Goal: Navigation & Orientation: Find specific page/section

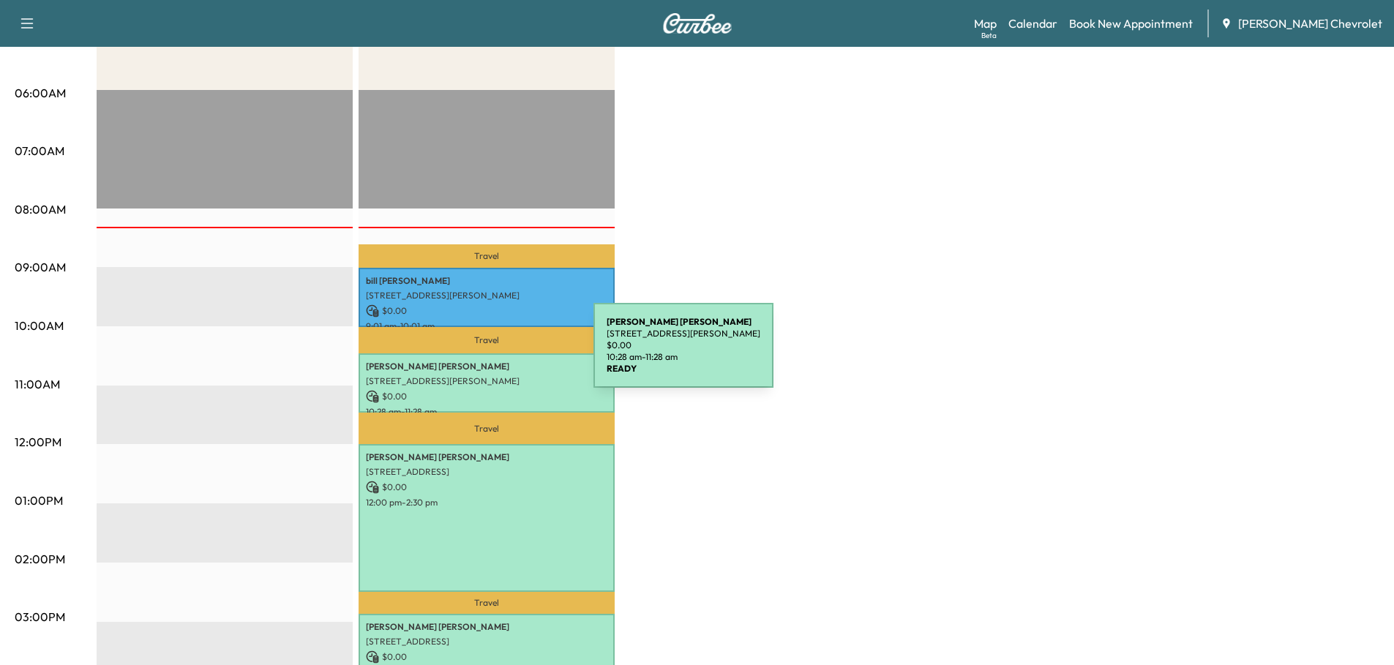
scroll to position [293, 0]
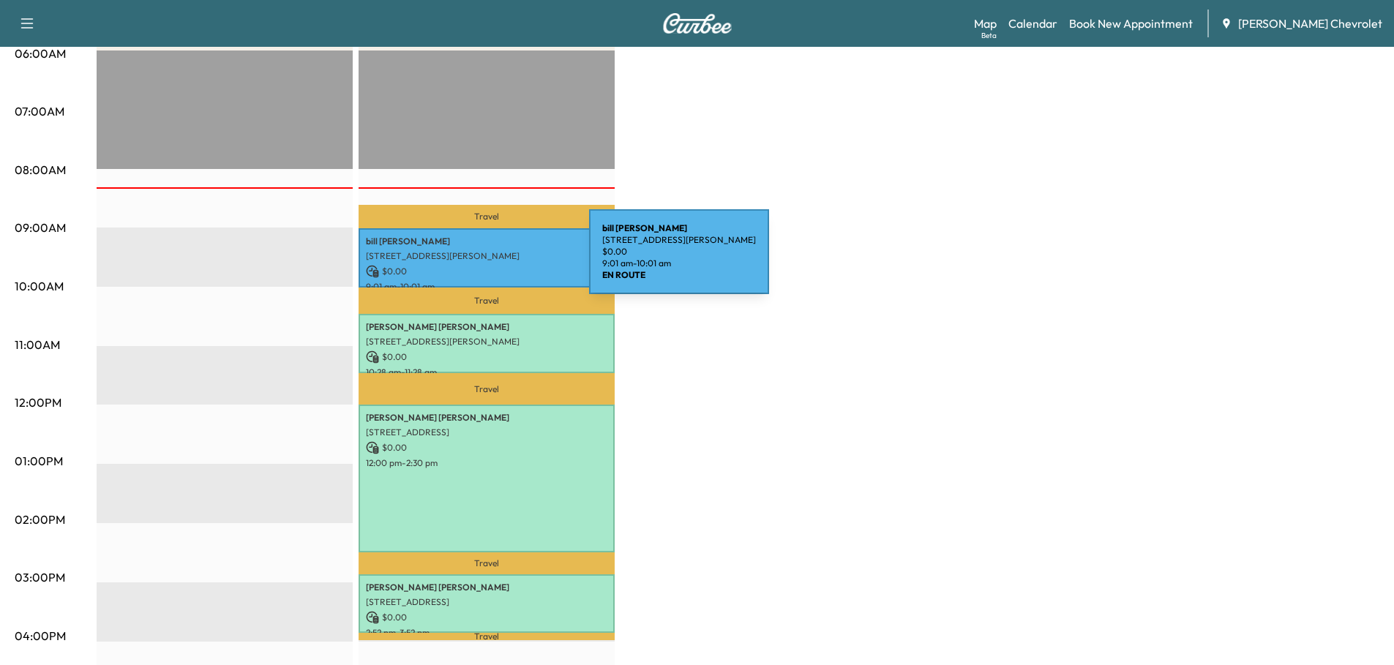
click at [479, 261] on div "[PERSON_NAME] [STREET_ADDRESS][PERSON_NAME] $ 0.00 9:01 am - 10:01 am" at bounding box center [487, 257] width 256 height 59
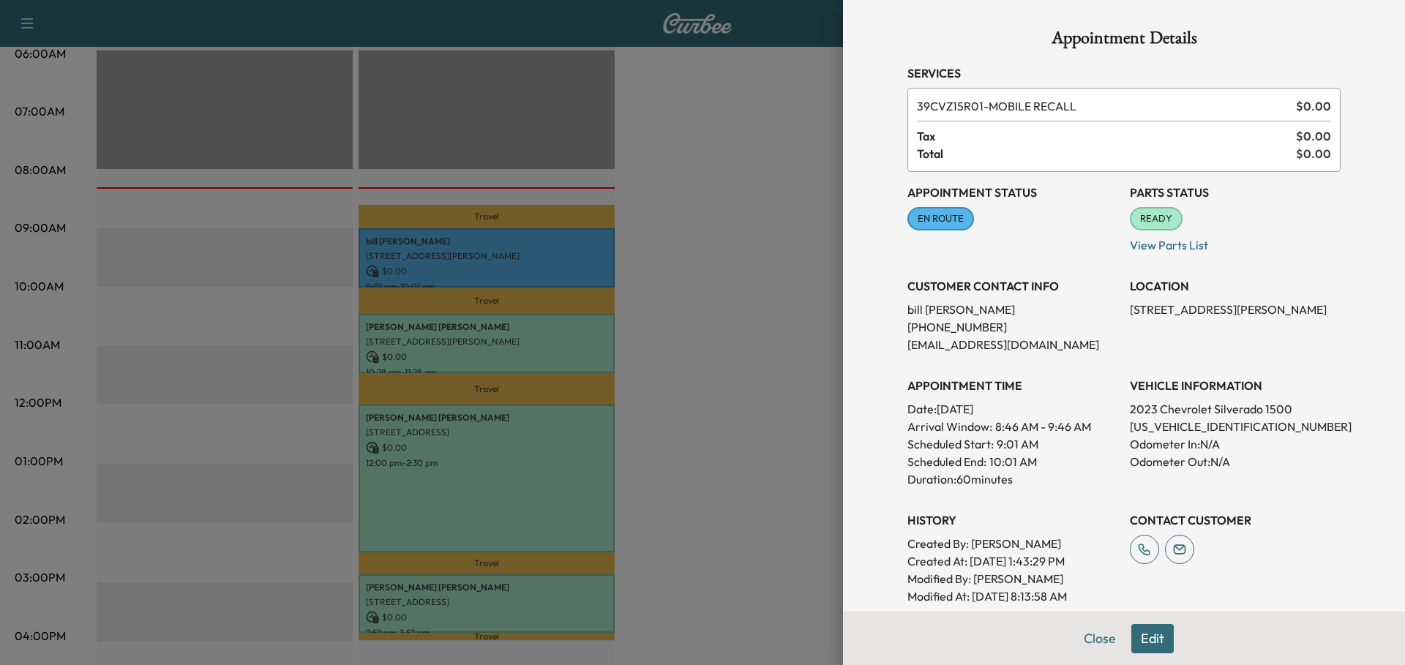
click at [721, 351] on div at bounding box center [702, 332] width 1405 height 665
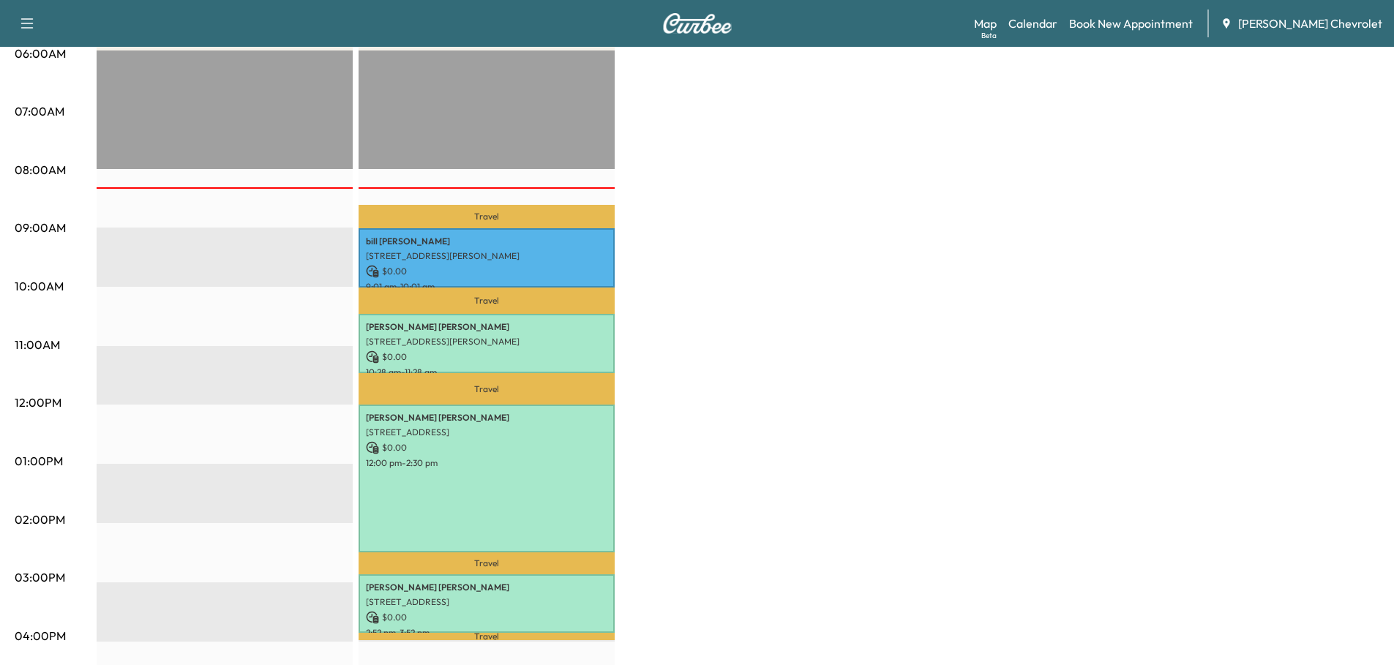
click at [997, 26] on link "Map Beta" at bounding box center [985, 24] width 23 height 18
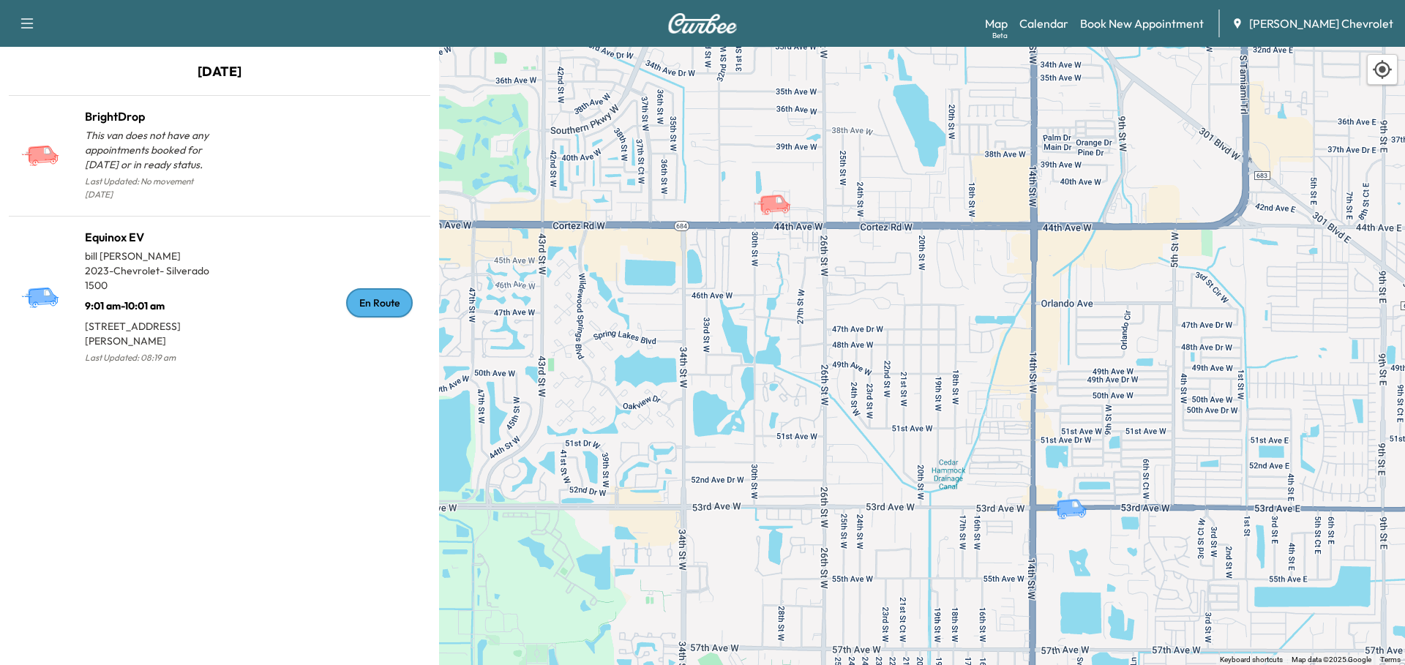
click at [187, 263] on p "2023 - Chevrolet - Silverado 1500" at bounding box center [152, 277] width 135 height 29
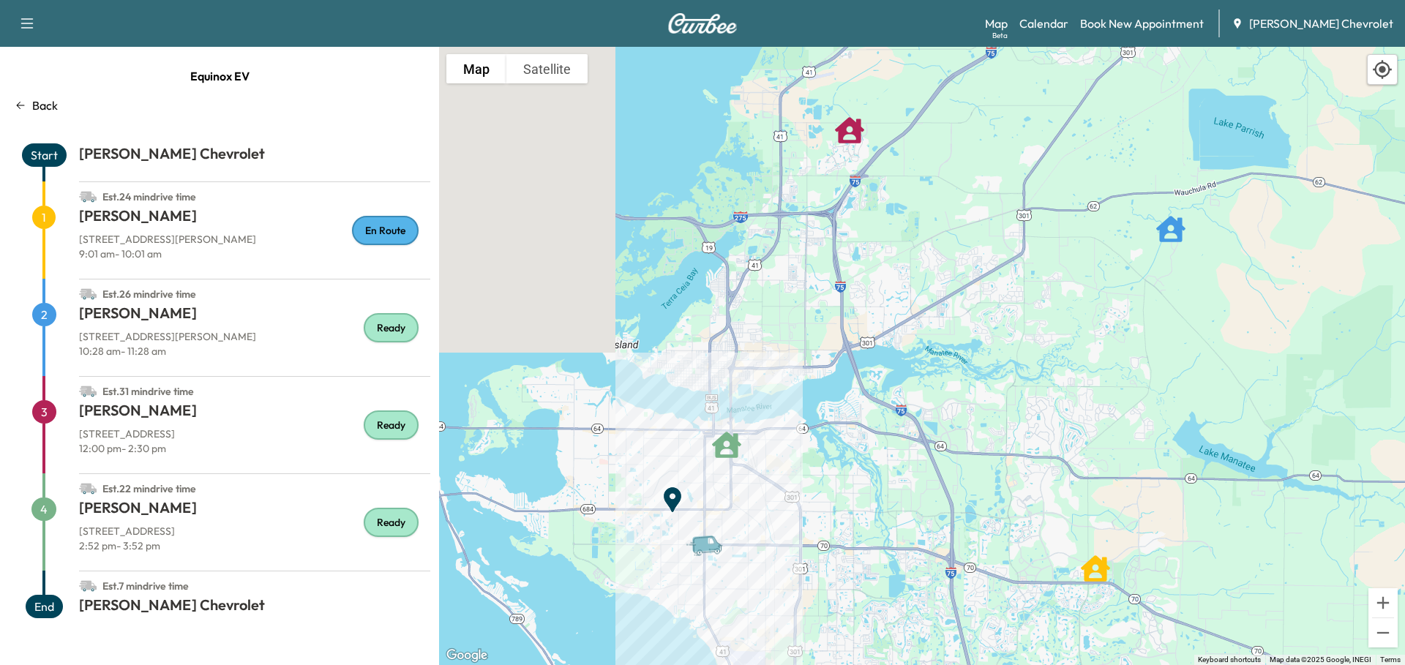
click at [34, 211] on span "1" at bounding box center [43, 217] width 23 height 23
click at [46, 218] on span "1" at bounding box center [43, 217] width 23 height 23
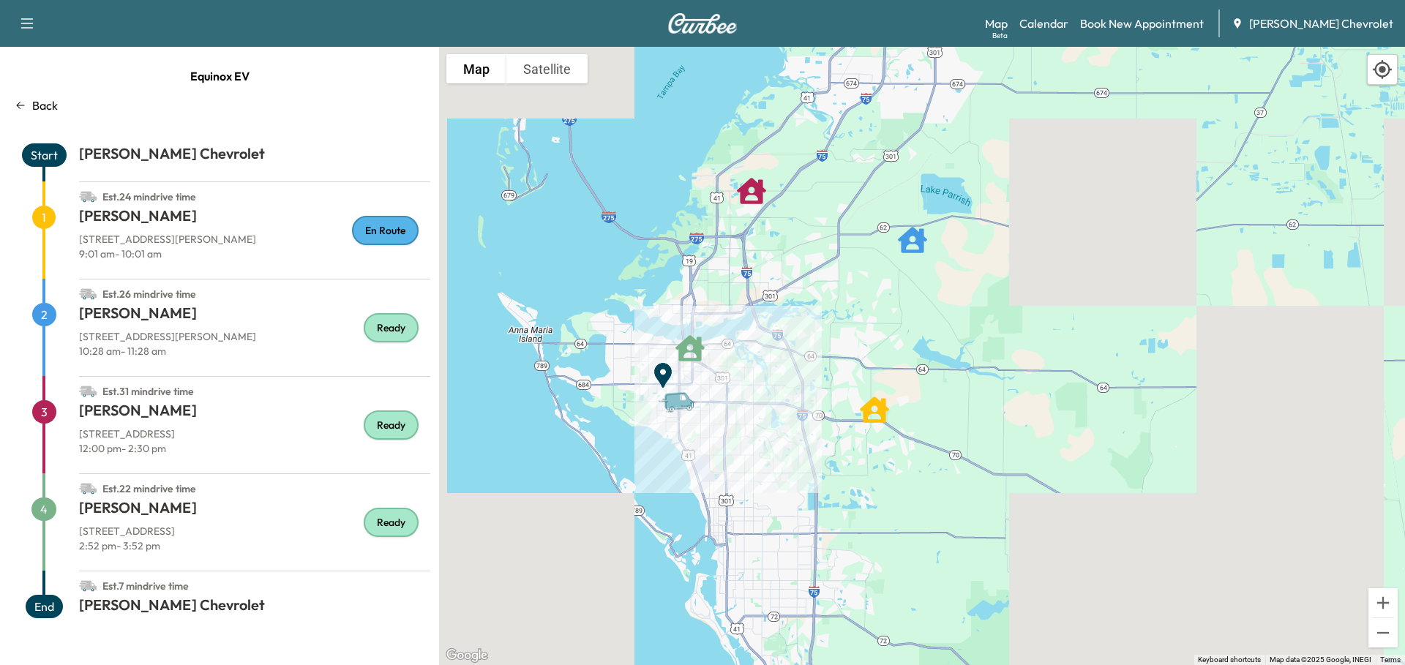
drag, startPoint x: 807, startPoint y: 351, endPoint x: 752, endPoint y: 311, distance: 68.1
click at [752, 311] on div "To activate drag with keyboard, press Alt + Enter. Once in keyboard drag state,…" at bounding box center [922, 356] width 966 height 618
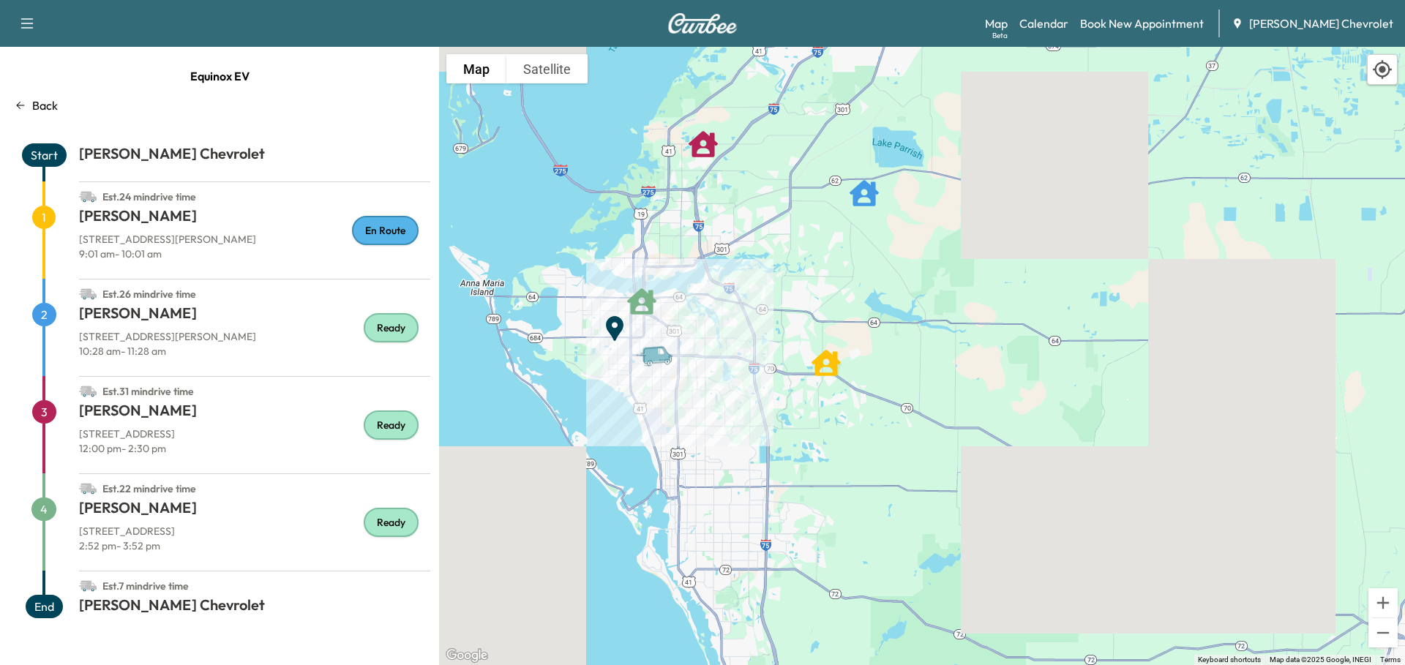
drag, startPoint x: 818, startPoint y: 413, endPoint x: 770, endPoint y: 365, distance: 68.3
click at [770, 365] on div "To activate drag with keyboard, press Alt + Enter. Once in keyboard drag state,…" at bounding box center [922, 356] width 966 height 618
click at [50, 98] on p "Back" at bounding box center [45, 106] width 26 height 18
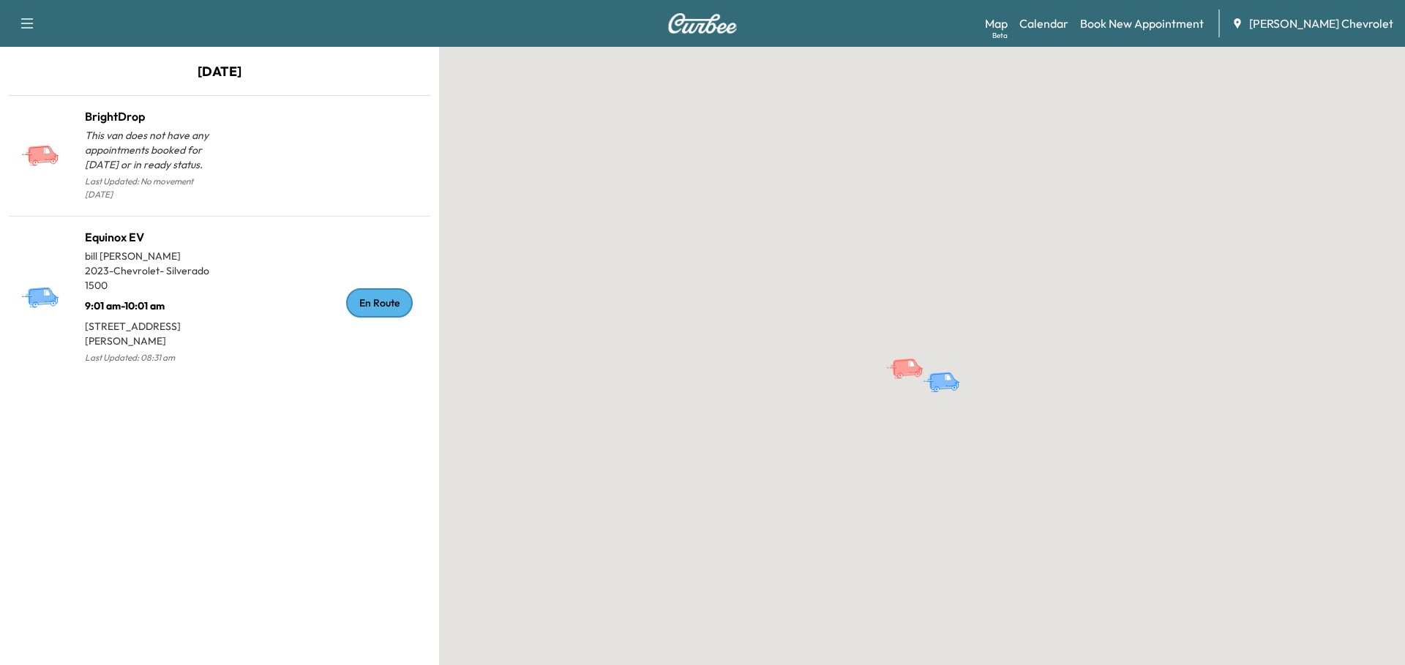
click at [1068, 24] on link "Calendar" at bounding box center [1043, 24] width 49 height 18
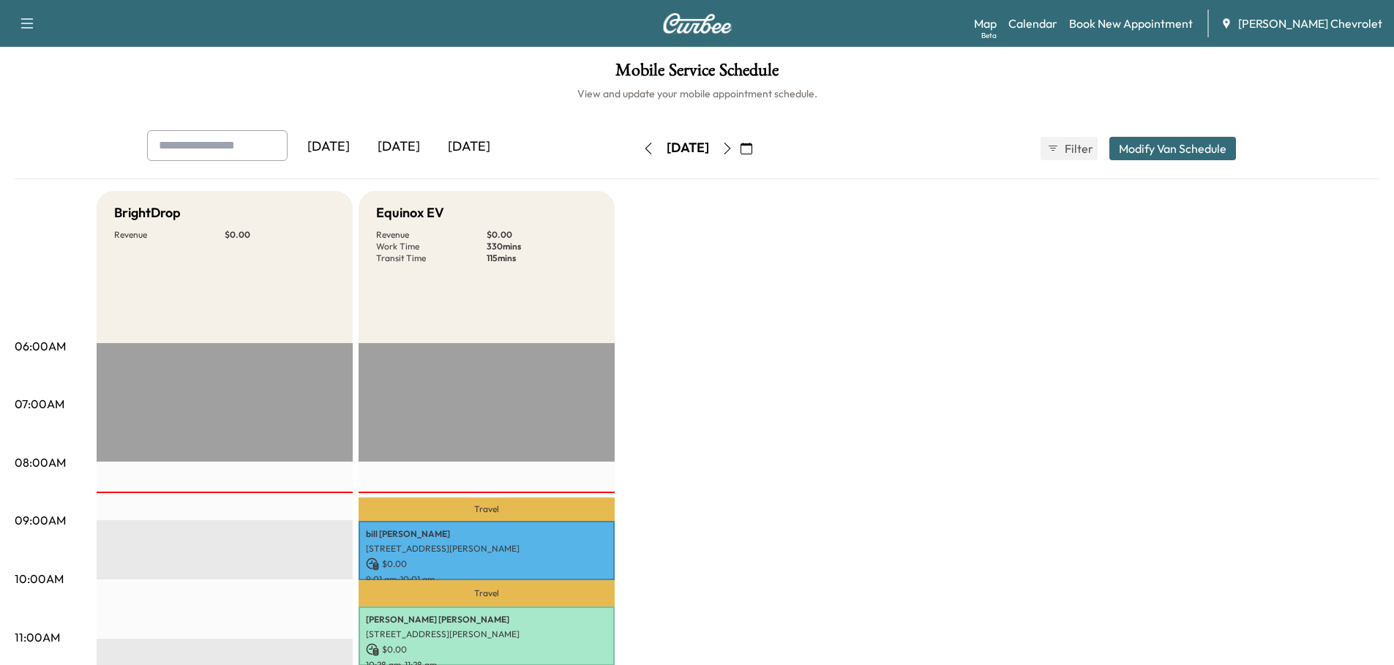
click at [759, 140] on button "button" at bounding box center [746, 148] width 25 height 23
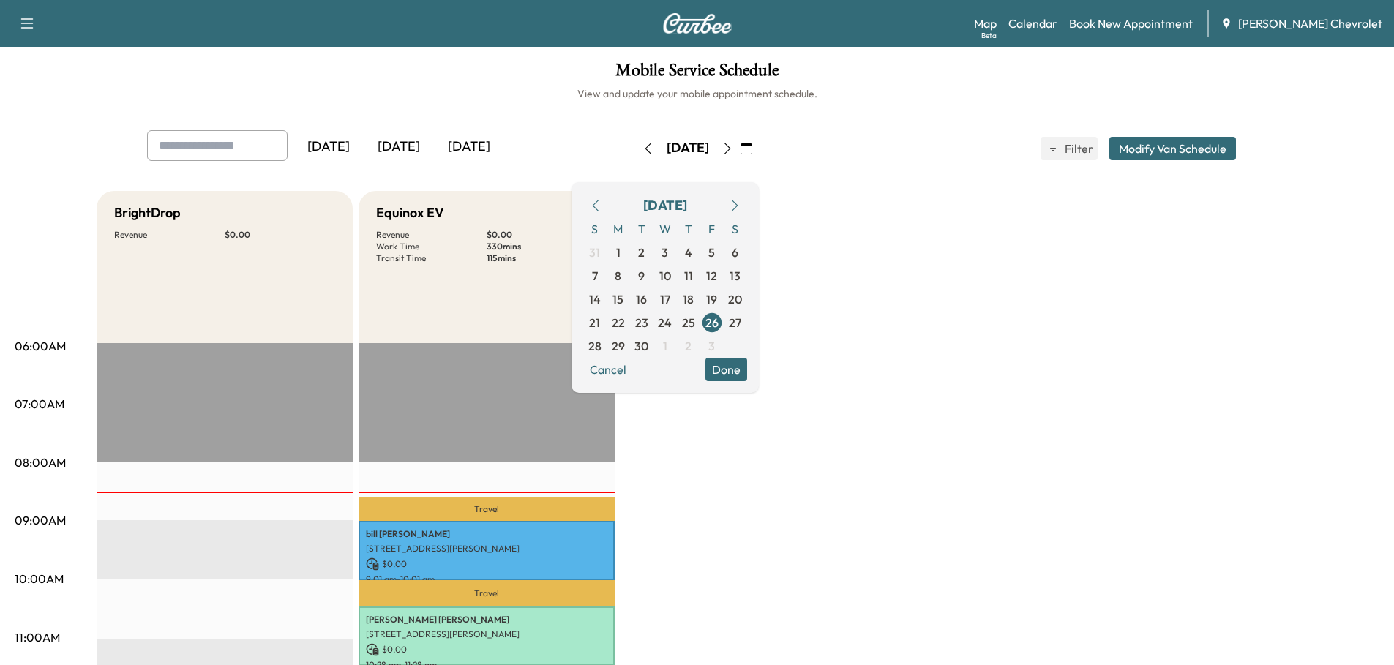
click at [625, 345] on span "29" at bounding box center [618, 346] width 13 height 18
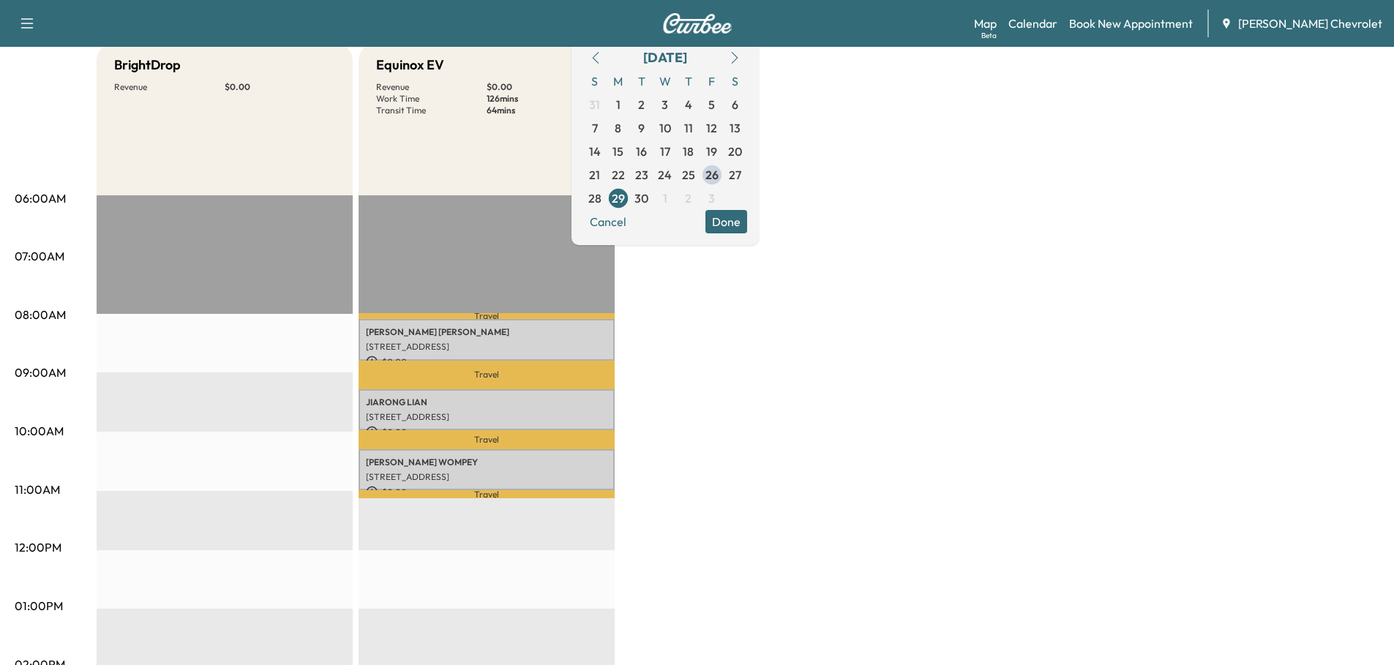
scroll to position [146, 0]
click at [648, 201] on span "30" at bounding box center [641, 200] width 14 height 18
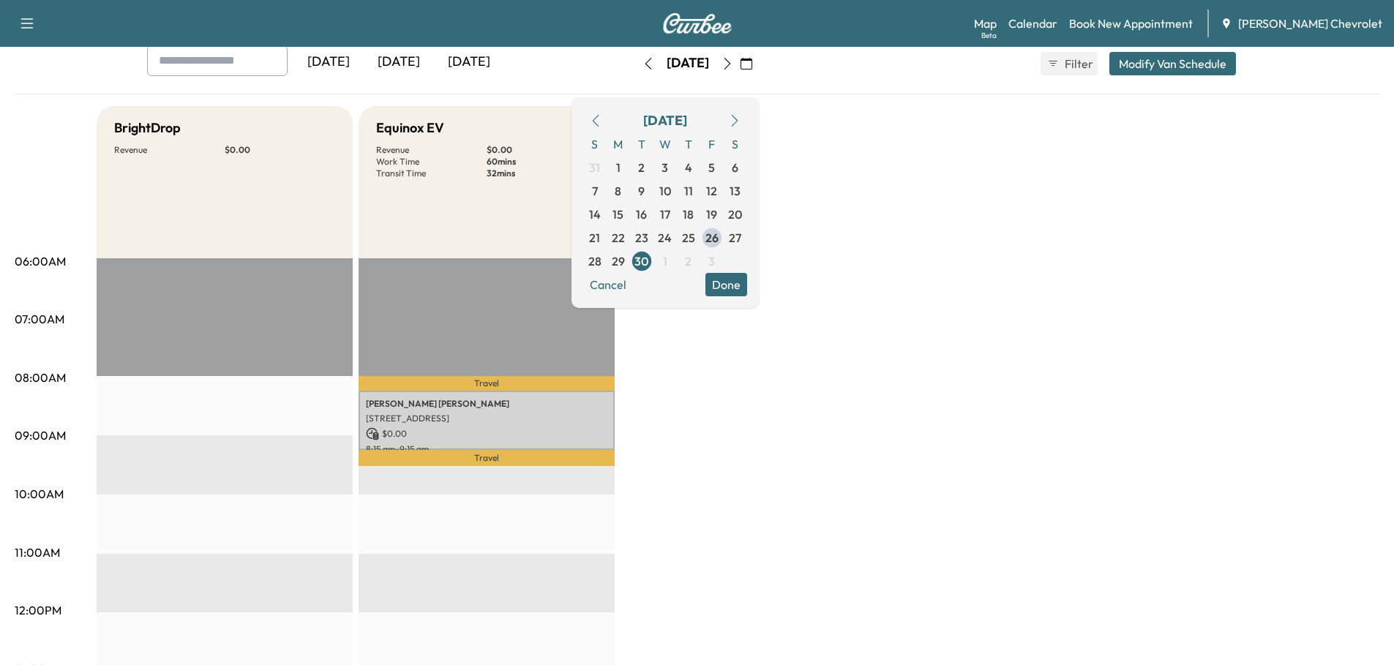
scroll to position [73, 0]
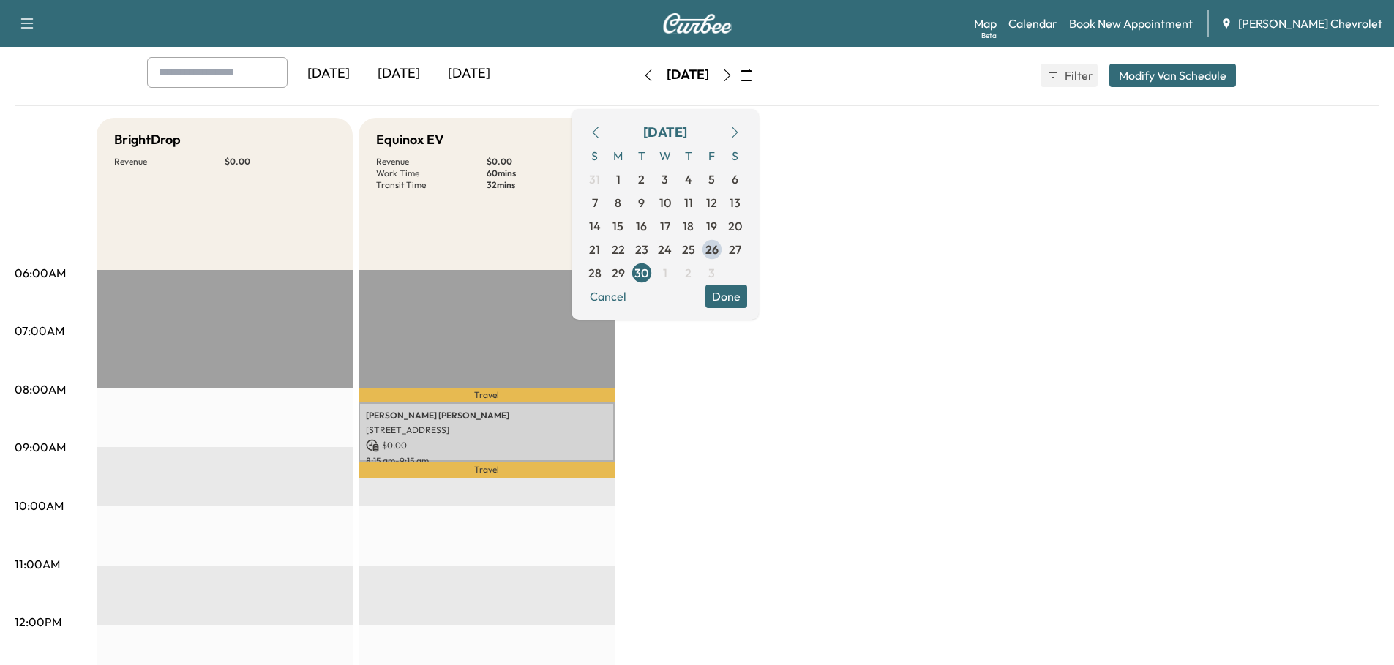
click at [667, 274] on span "1" at bounding box center [665, 273] width 4 height 18
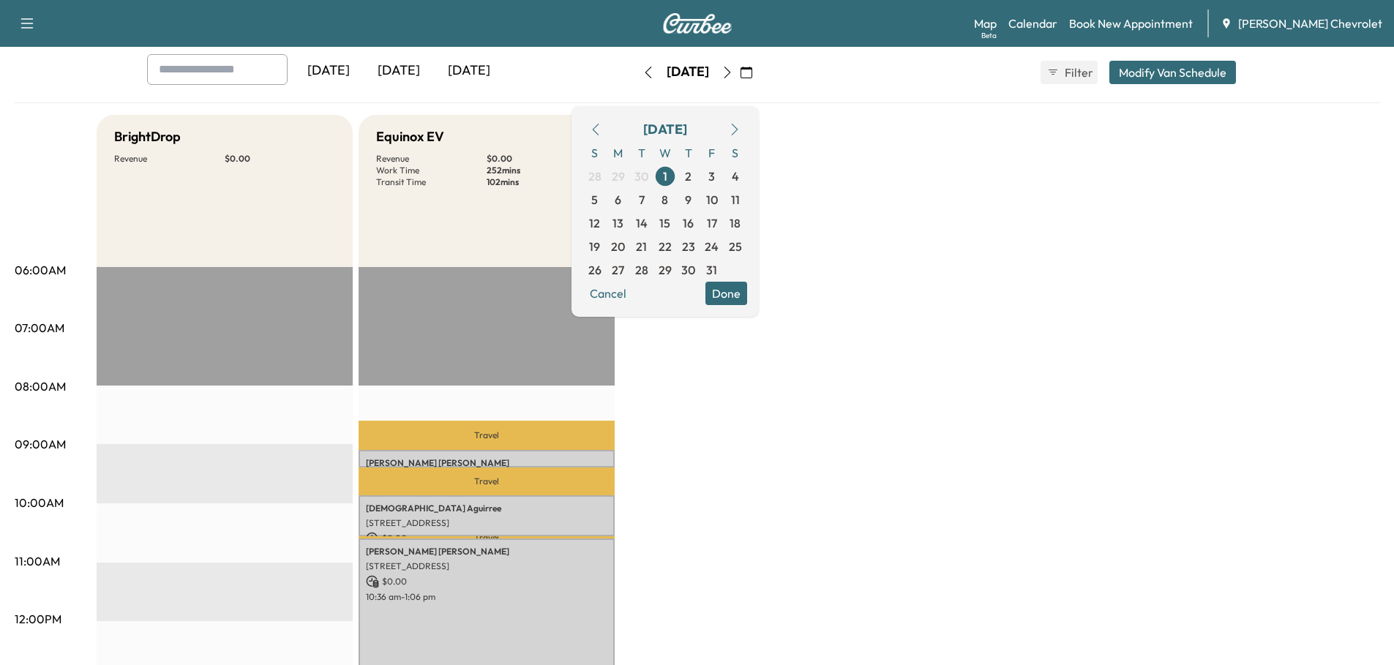
scroll to position [73, 0]
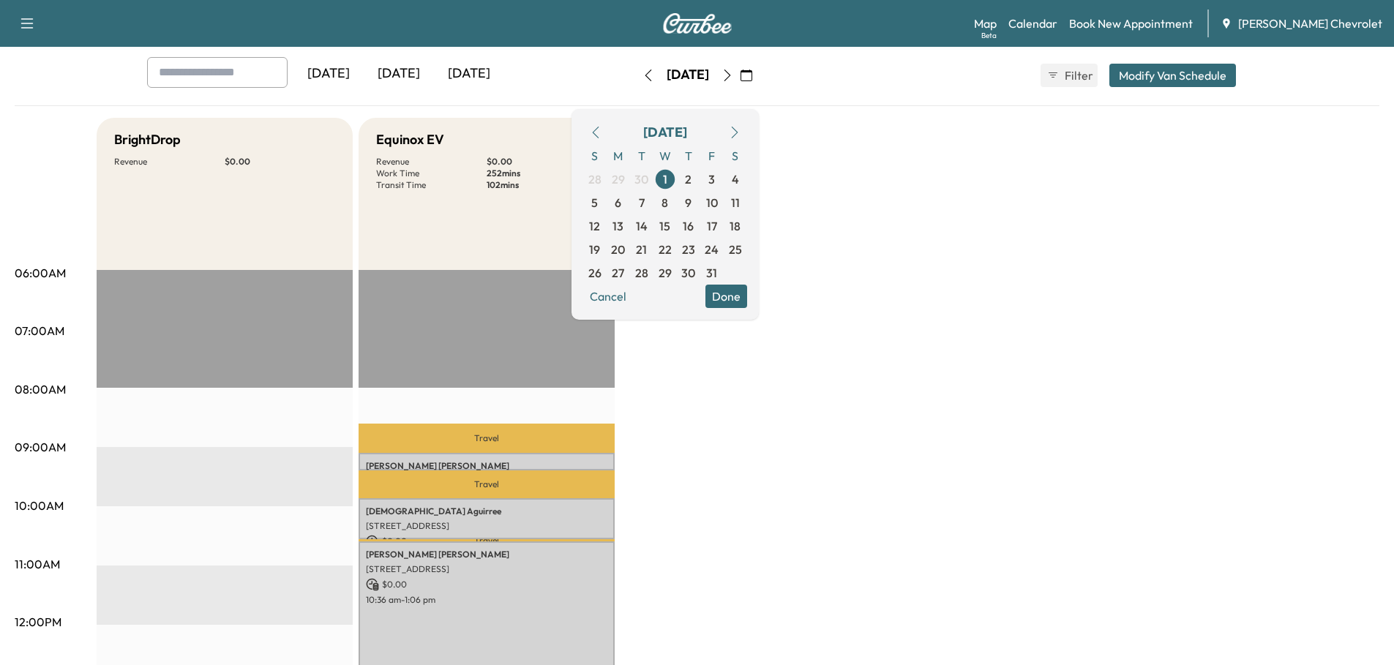
click at [692, 180] on span "2" at bounding box center [688, 180] width 7 height 18
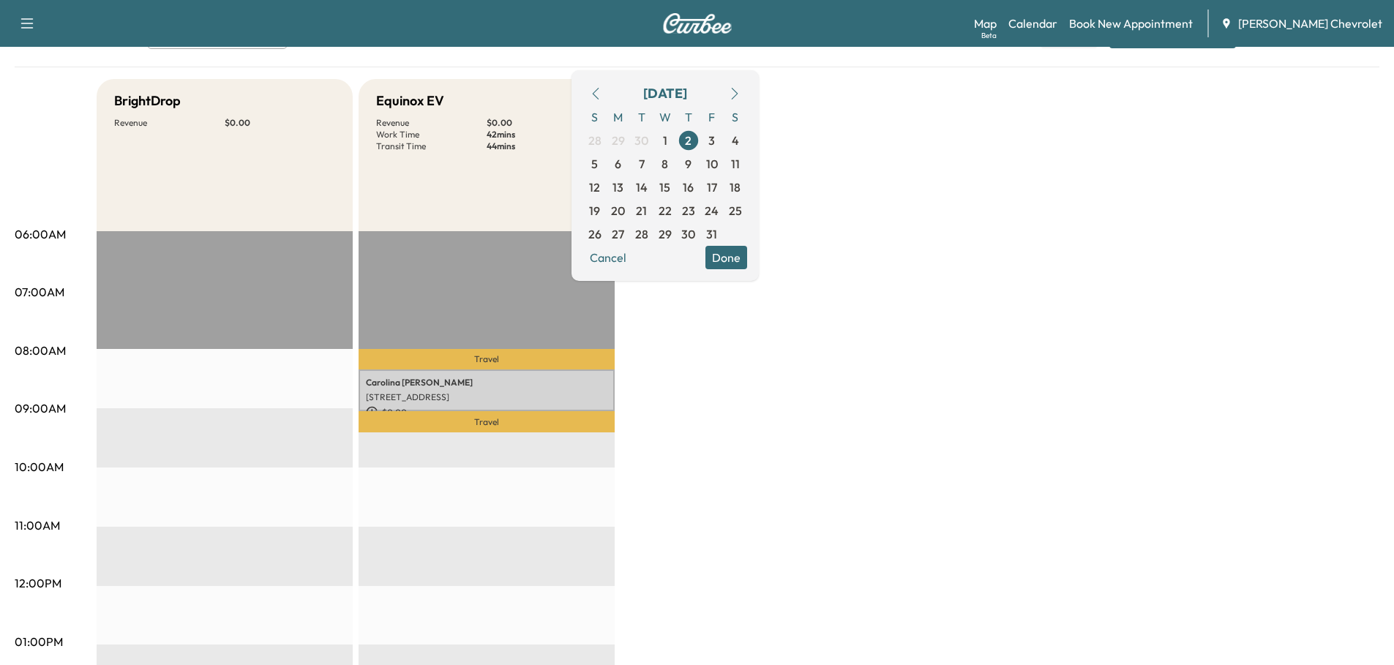
scroll to position [73, 0]
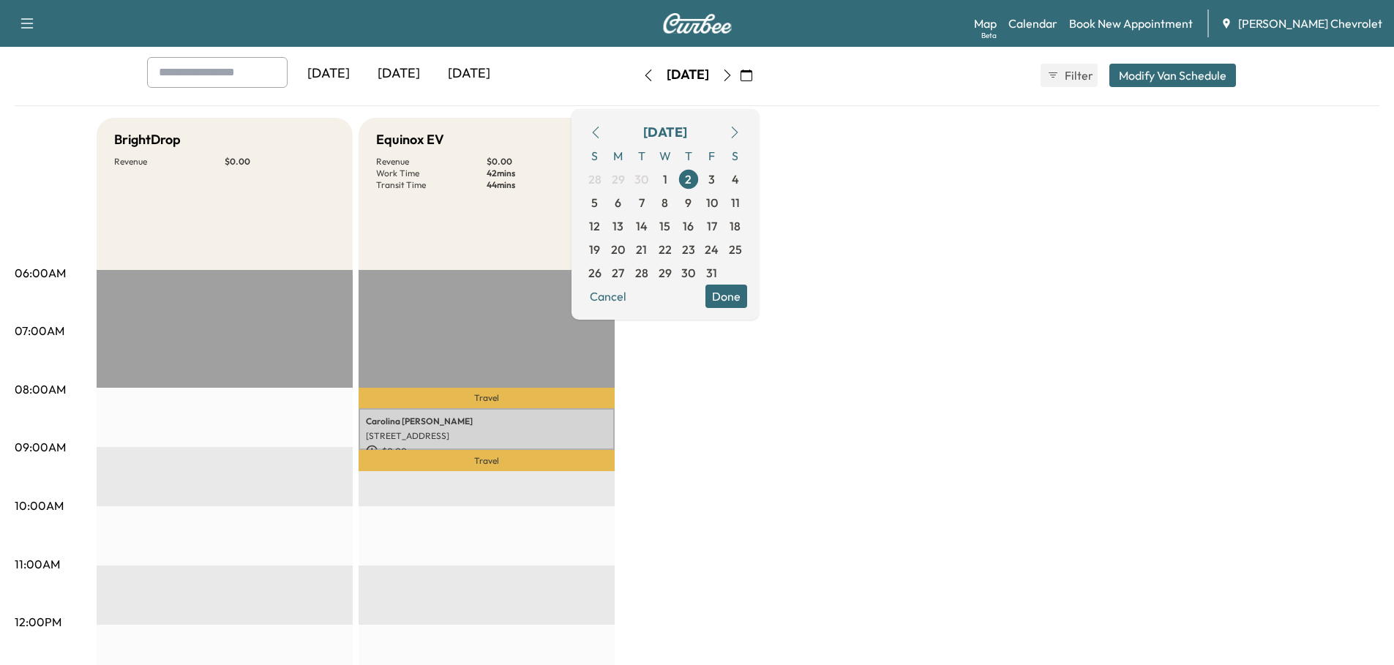
click at [724, 184] on span "3" at bounding box center [711, 179] width 23 height 23
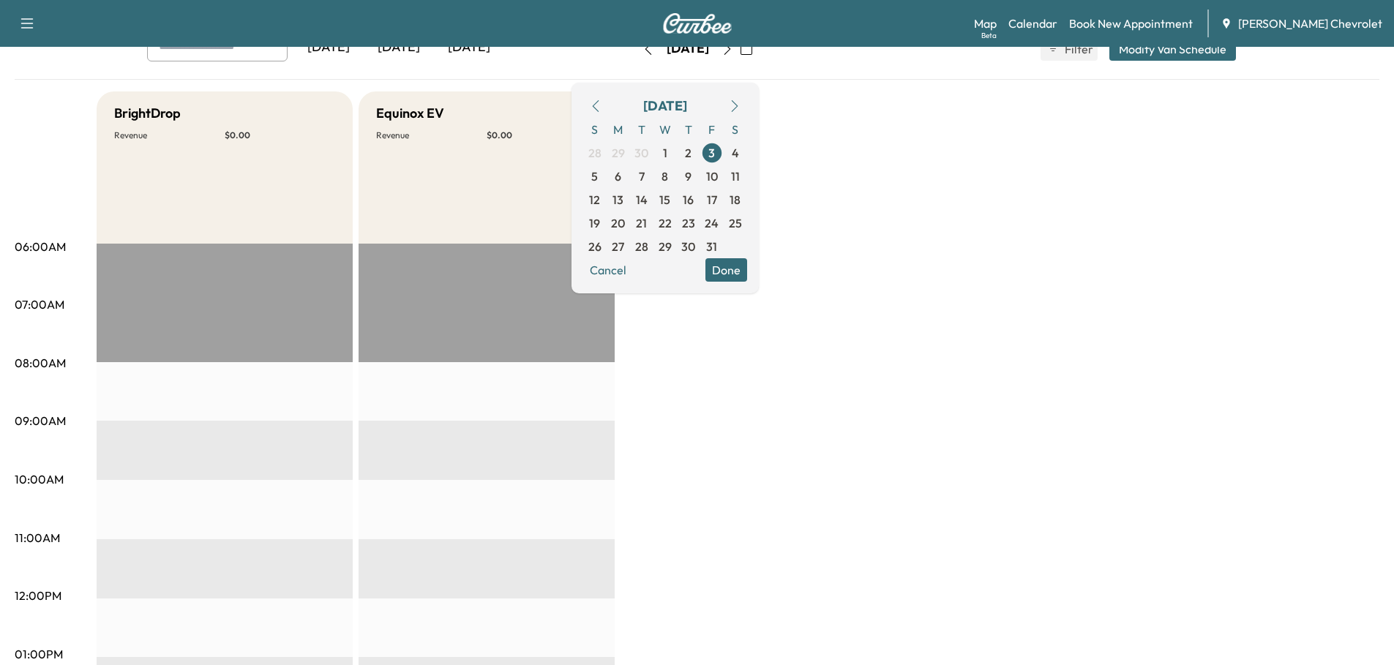
scroll to position [73, 0]
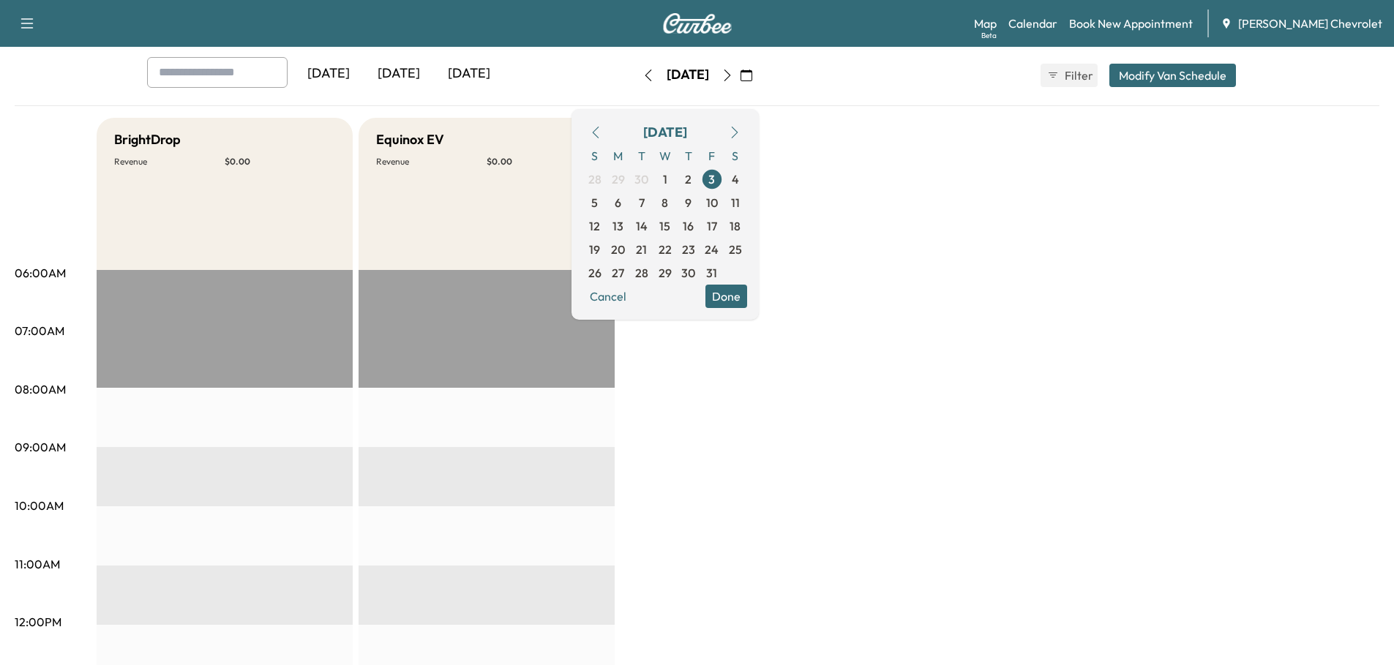
click at [625, 179] on span "29" at bounding box center [618, 180] width 13 height 18
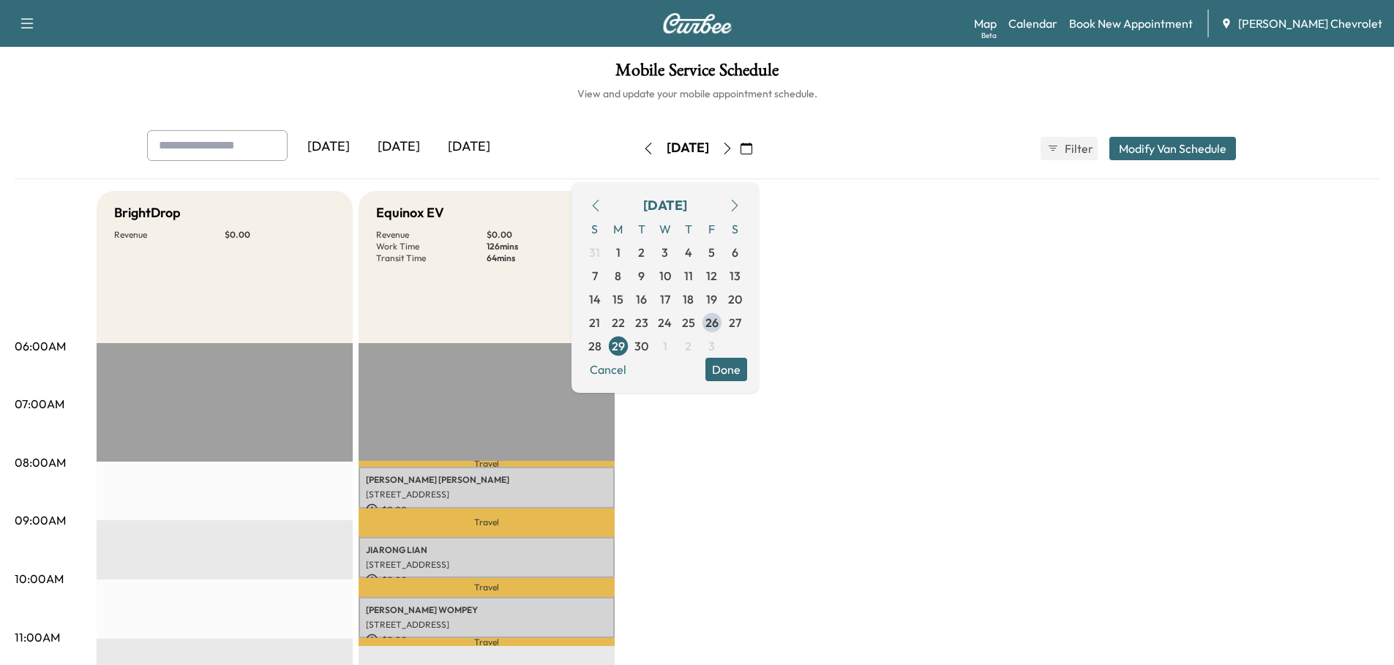
click at [724, 300] on span "19" at bounding box center [711, 299] width 23 height 23
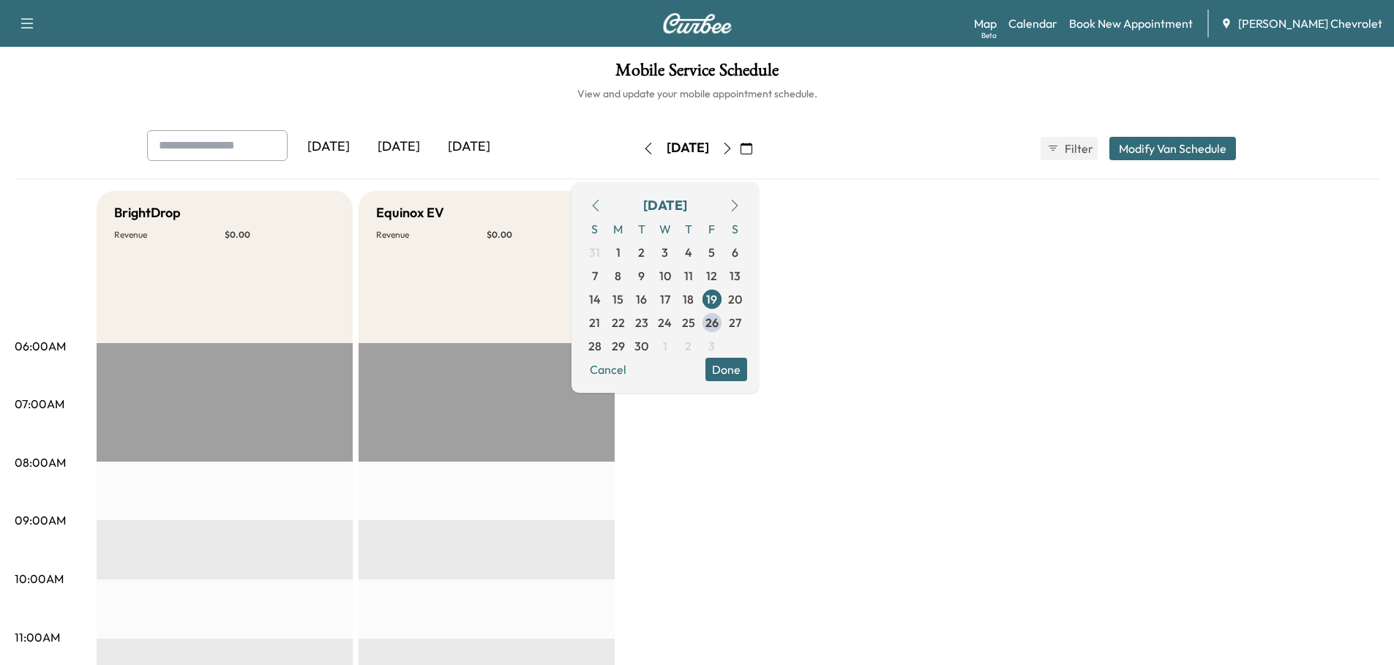
click at [747, 372] on button "Done" at bounding box center [726, 369] width 42 height 23
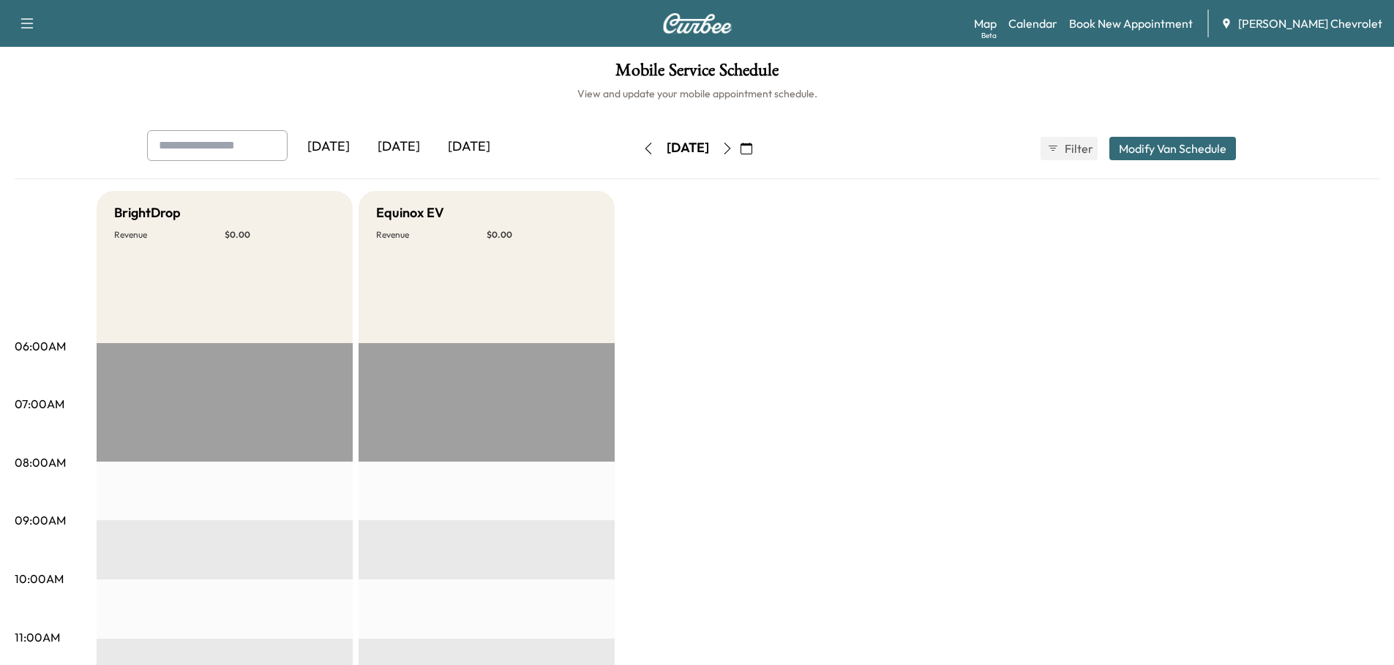
click at [402, 143] on div "[DATE]" at bounding box center [399, 147] width 70 height 34
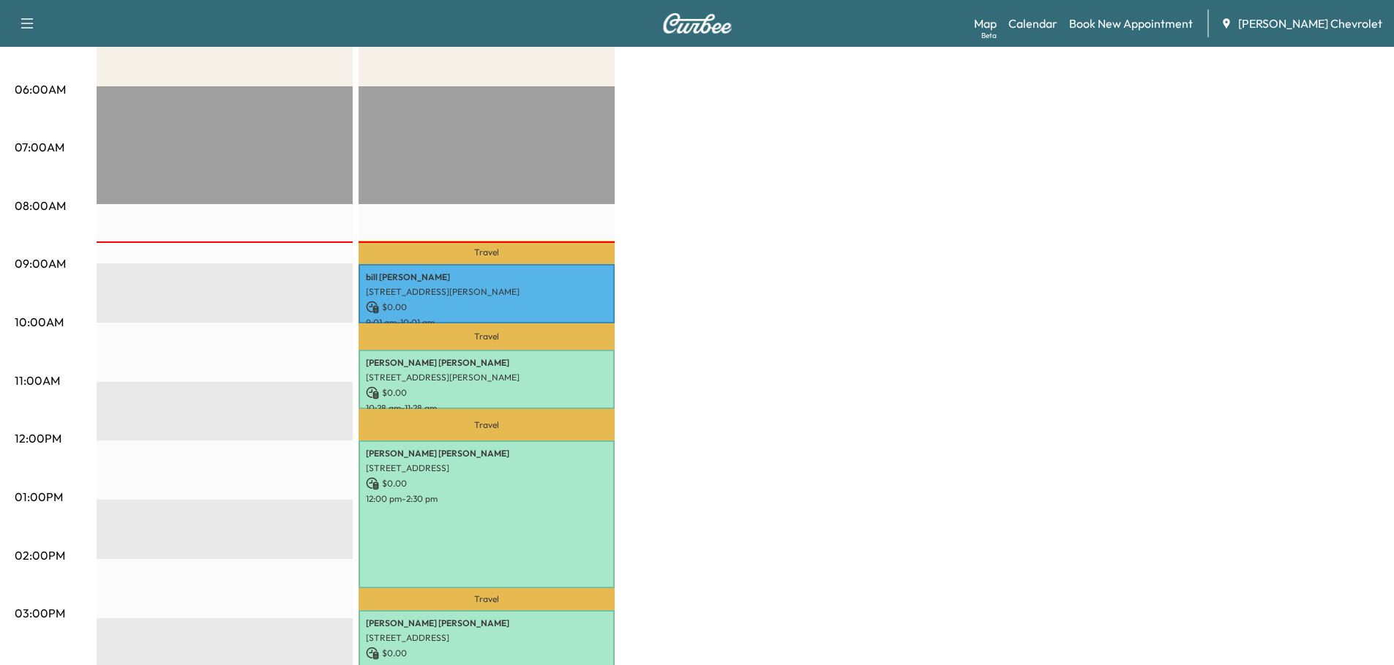
scroll to position [293, 0]
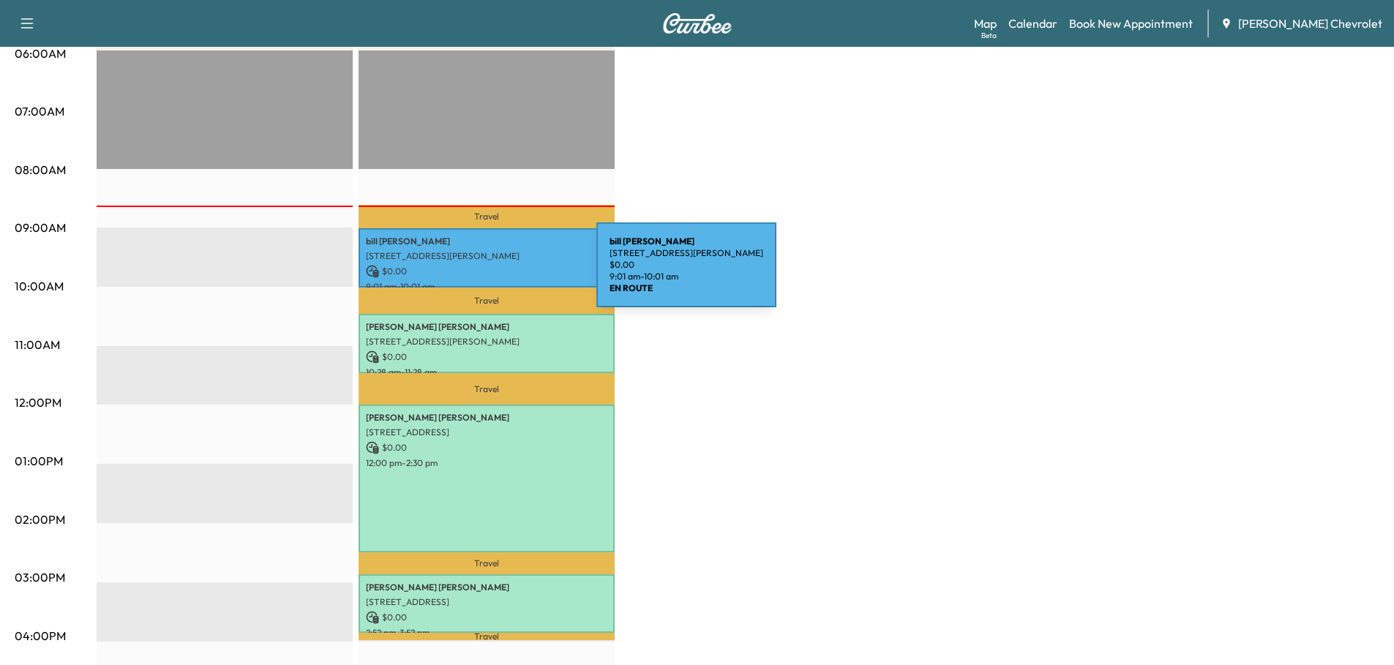
click at [487, 274] on p "$ 0.00" at bounding box center [486, 271] width 241 height 13
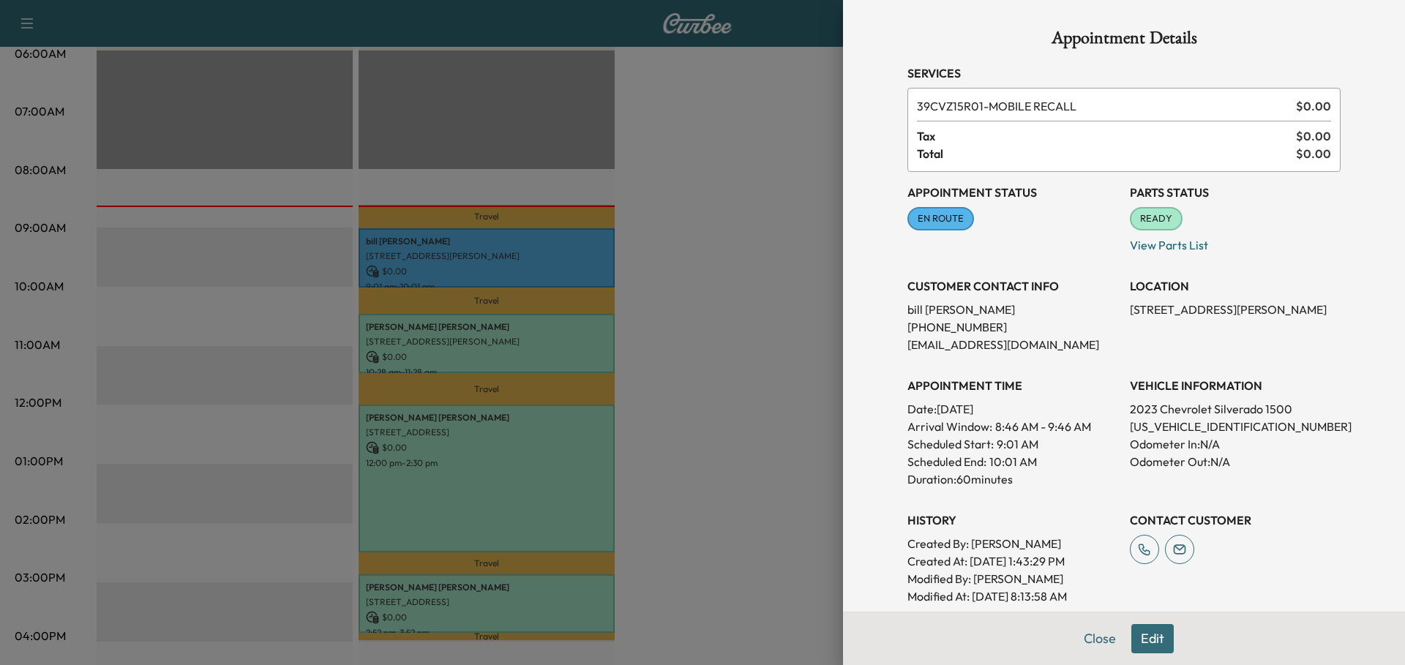
click at [1079, 637] on button "Close" at bounding box center [1099, 638] width 51 height 29
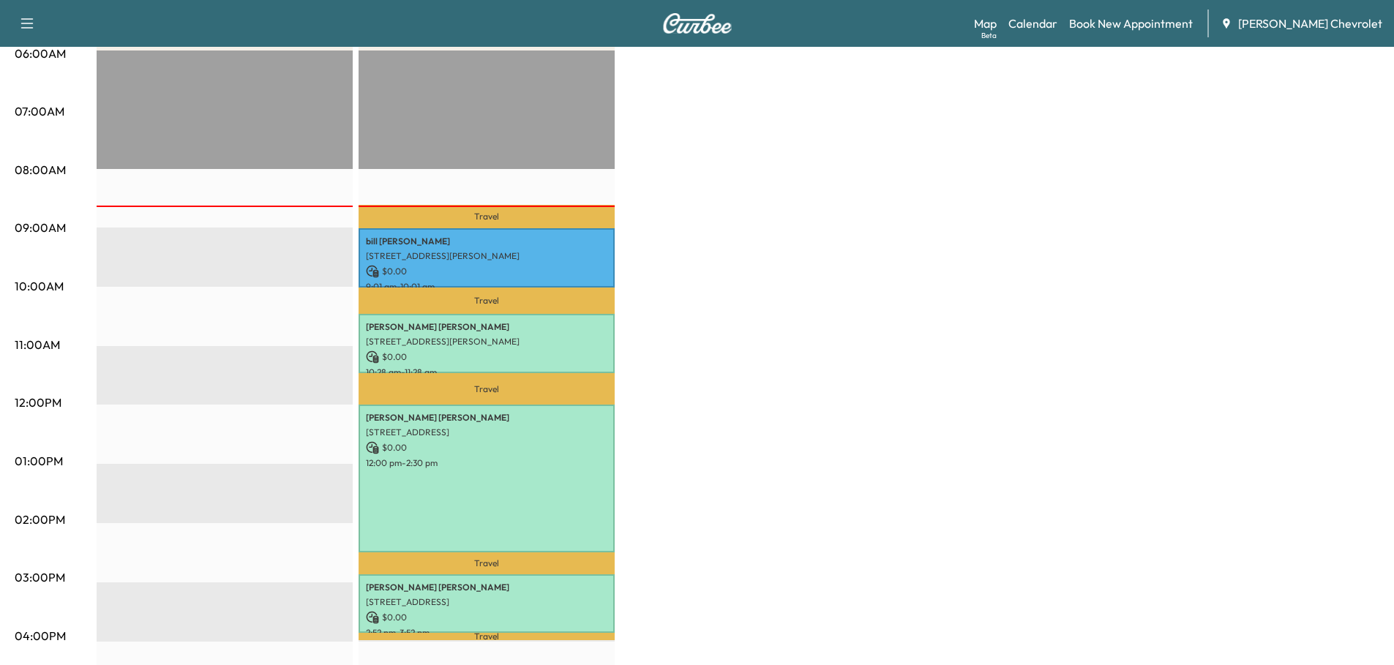
click at [1049, 24] on link "Calendar" at bounding box center [1032, 24] width 49 height 18
click at [997, 24] on link "Map Beta" at bounding box center [985, 24] width 23 height 18
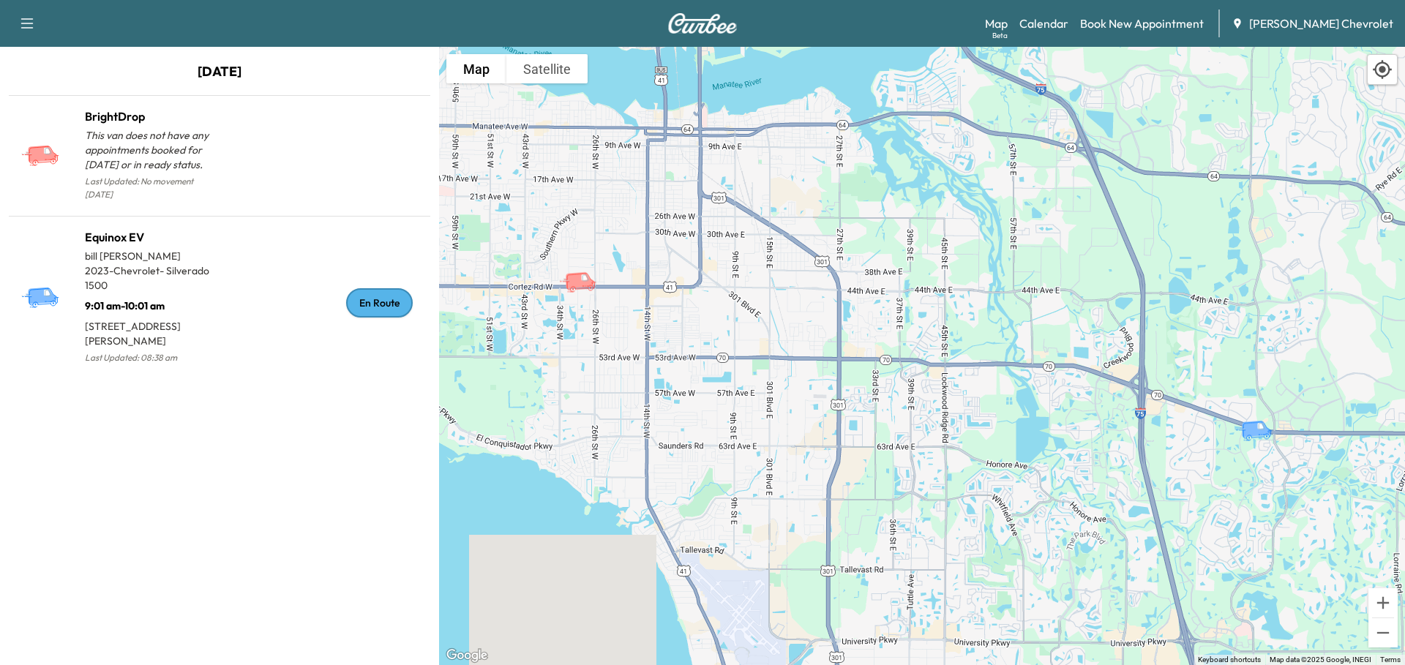
click at [218, 263] on p "2023 - Chevrolet - Silverado 1500" at bounding box center [152, 277] width 135 height 29
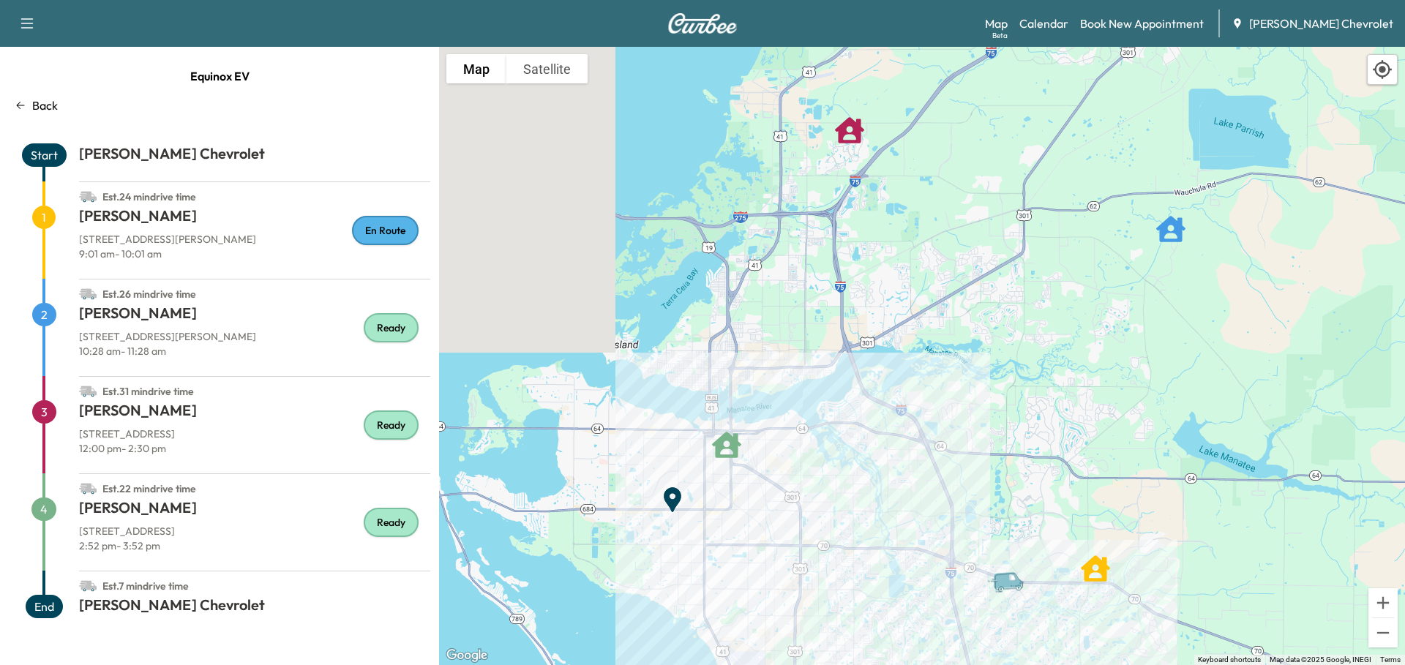
click at [44, 211] on span "1" at bounding box center [43, 217] width 23 height 23
click at [45, 219] on span "1" at bounding box center [43, 217] width 23 height 23
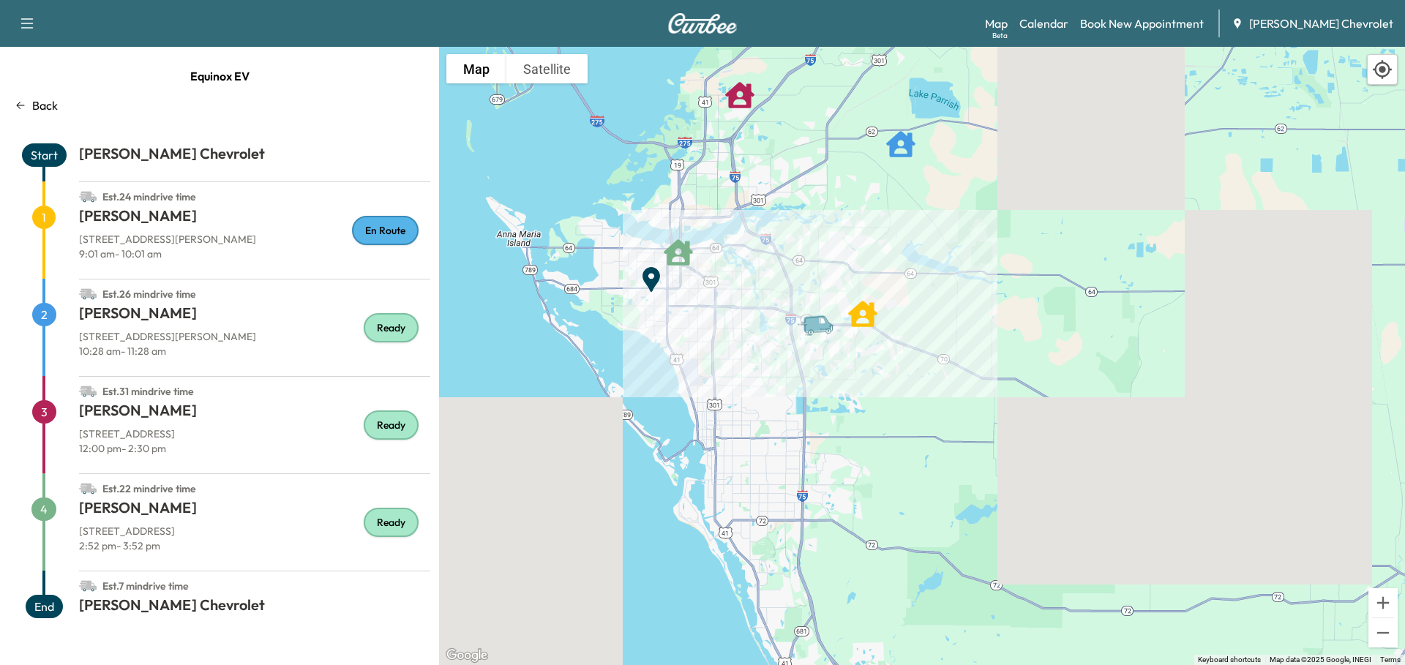
drag, startPoint x: 1001, startPoint y: 455, endPoint x: 855, endPoint y: 271, distance: 234.8
click at [855, 299] on icon "bill taylor" at bounding box center [862, 313] width 29 height 29
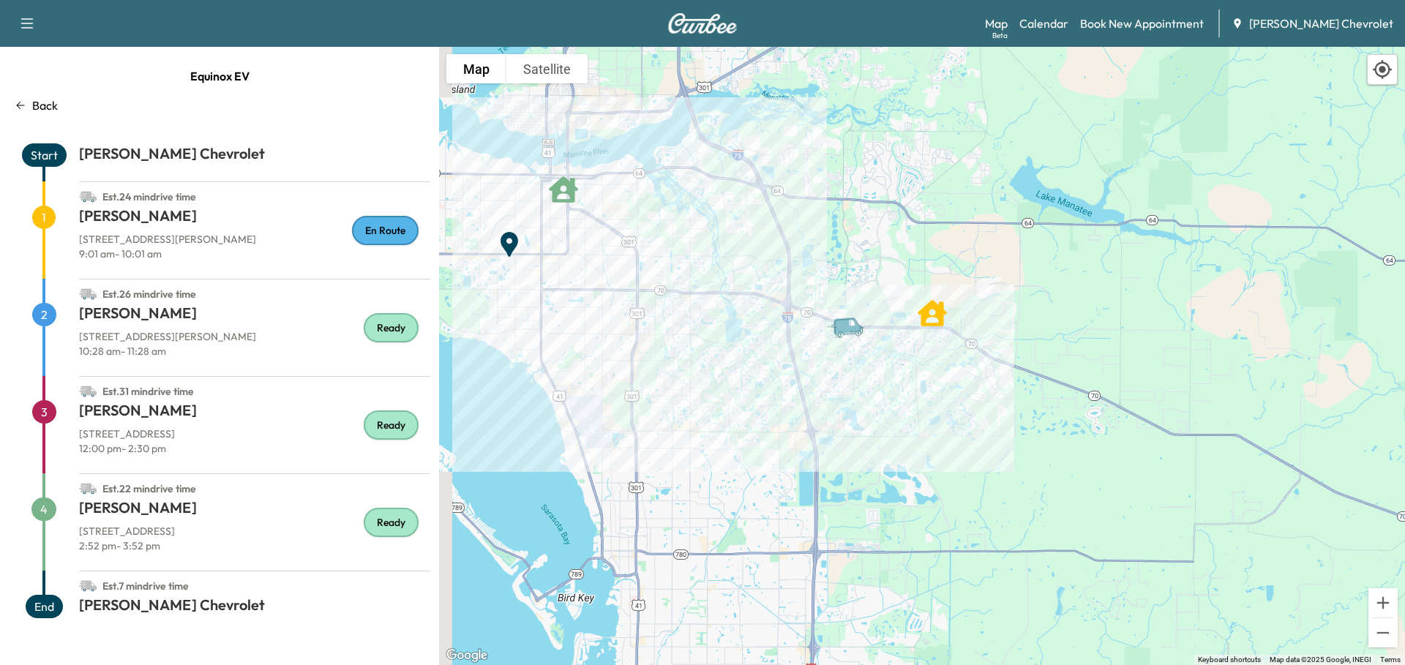
drag, startPoint x: 783, startPoint y: 241, endPoint x: 850, endPoint y: 282, distance: 79.2
click at [850, 282] on div "To activate drag with keyboard, press Alt + Enter. Once in keyboard drag state,…" at bounding box center [922, 356] width 966 height 618
